Goal: Check status: Check status

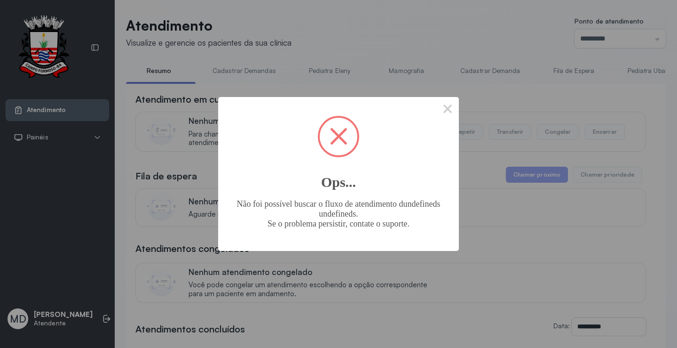
click at [453, 107] on button "×" at bounding box center [447, 108] width 23 height 23
